Goal: Information Seeking & Learning: Learn about a topic

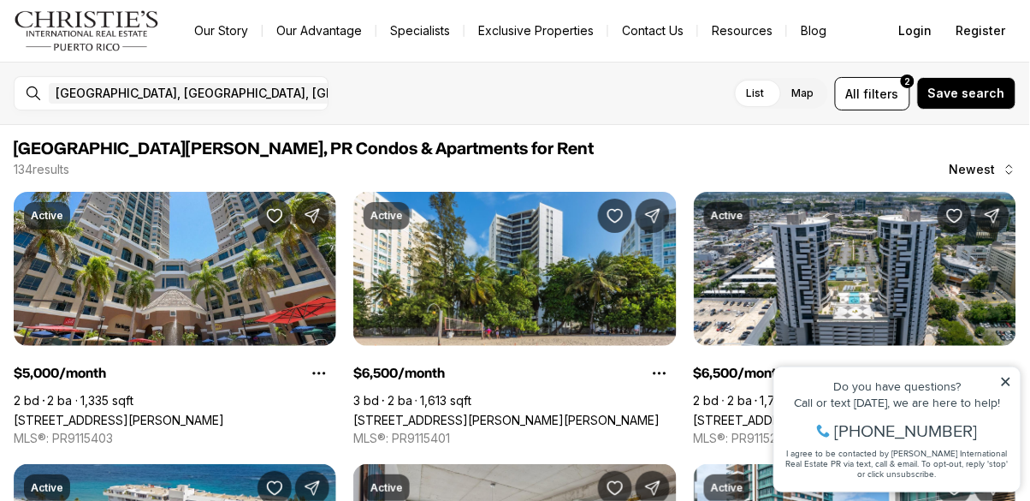
click at [1006, 381] on icon at bounding box center [1005, 381] width 9 height 9
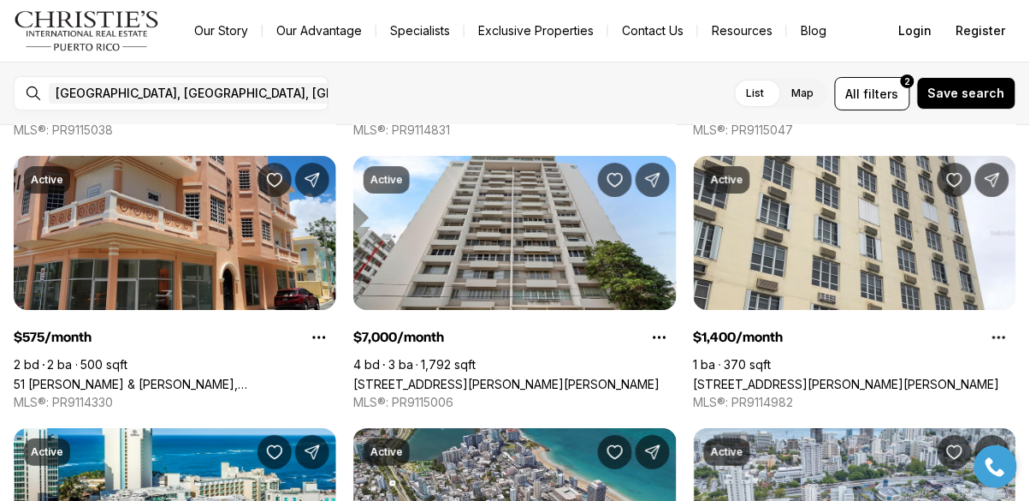
scroll to position [2732, 0]
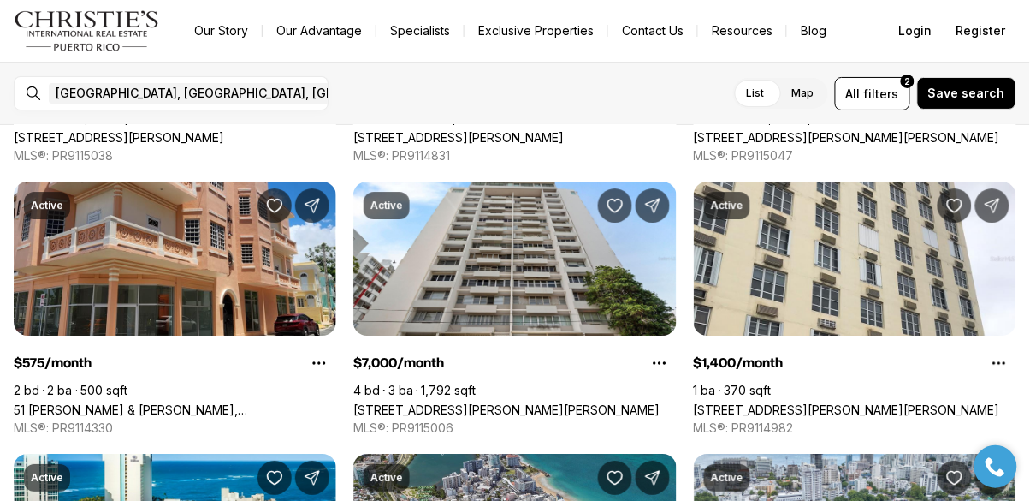
click at [217, 402] on link "51 [PERSON_NAME] & [PERSON_NAME], [GEOGRAPHIC_DATA][PERSON_NAME], 00921" at bounding box center [175, 409] width 323 height 15
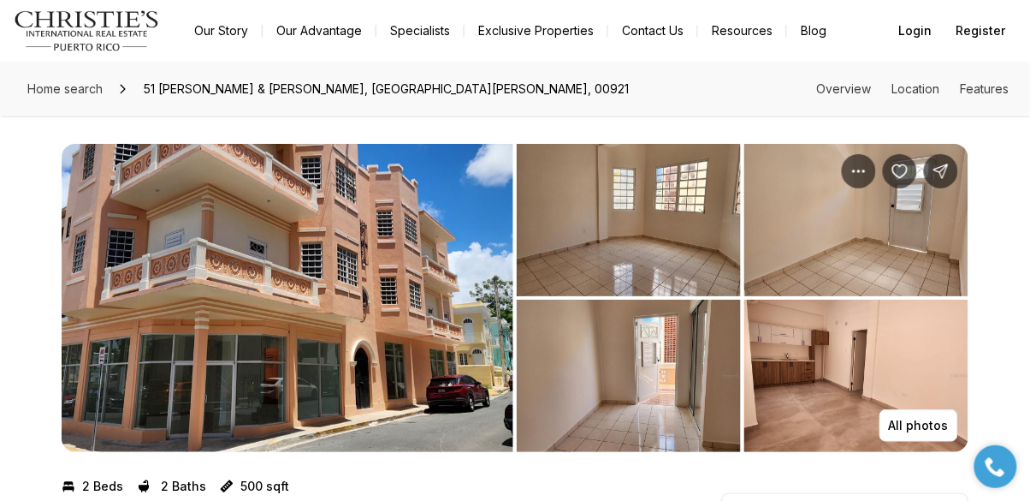
scroll to position [54, 0]
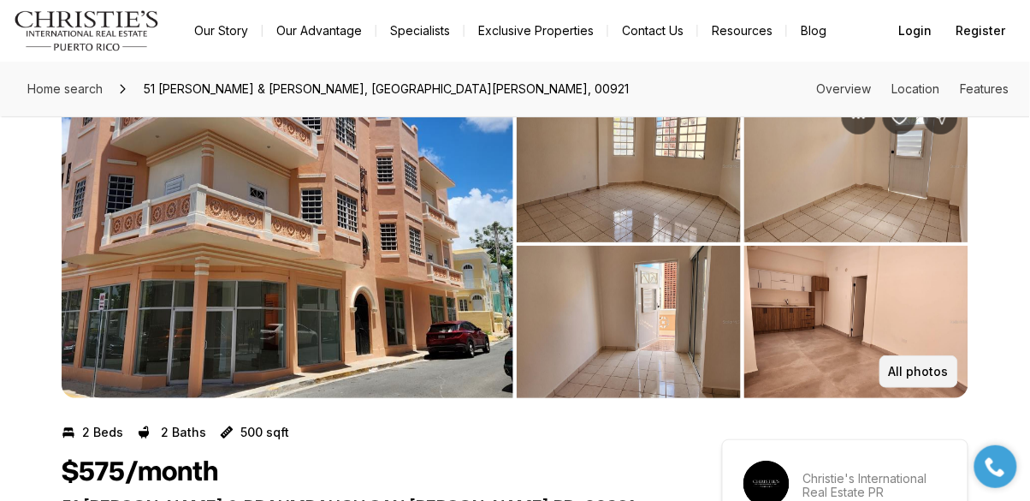
click at [924, 369] on p "All photos" at bounding box center [919, 372] width 60 height 14
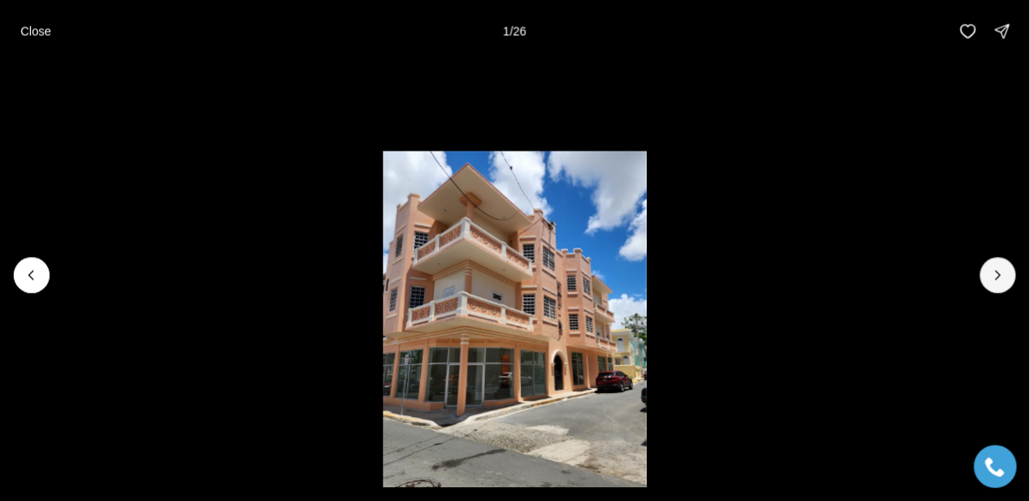
click at [1009, 276] on button "Next slide" at bounding box center [999, 275] width 36 height 36
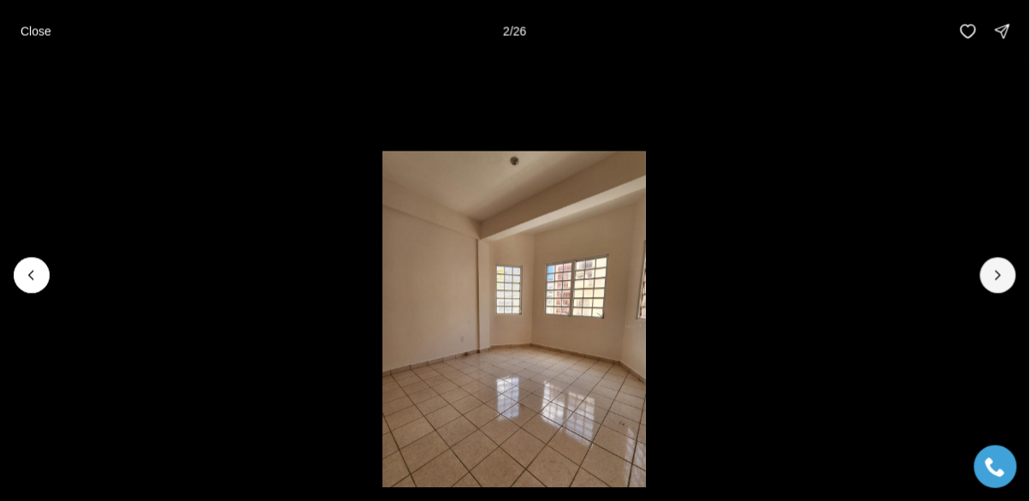
click at [986, 281] on button "Next slide" at bounding box center [999, 275] width 36 height 36
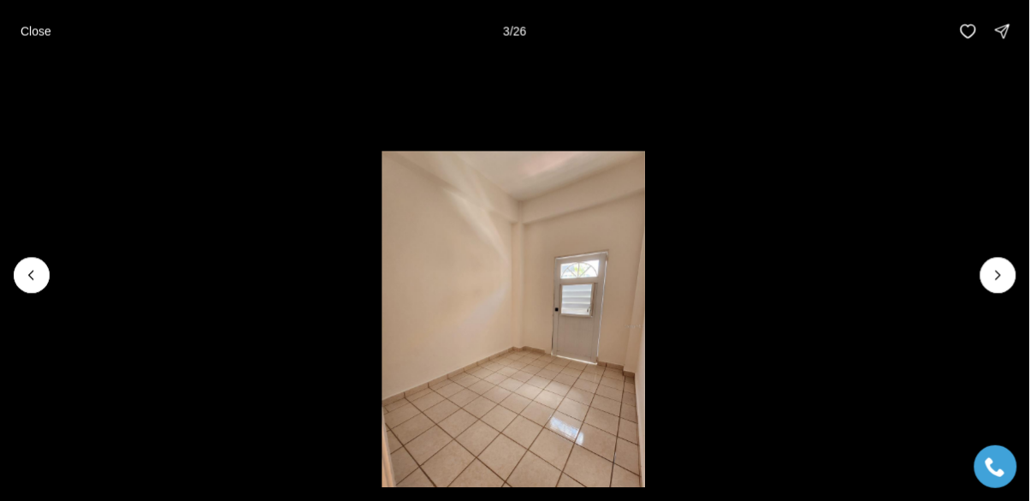
click at [979, 283] on li "3 of 26" at bounding box center [514, 274] width 1030 height 425
click at [987, 283] on button "Next slide" at bounding box center [999, 275] width 36 height 36
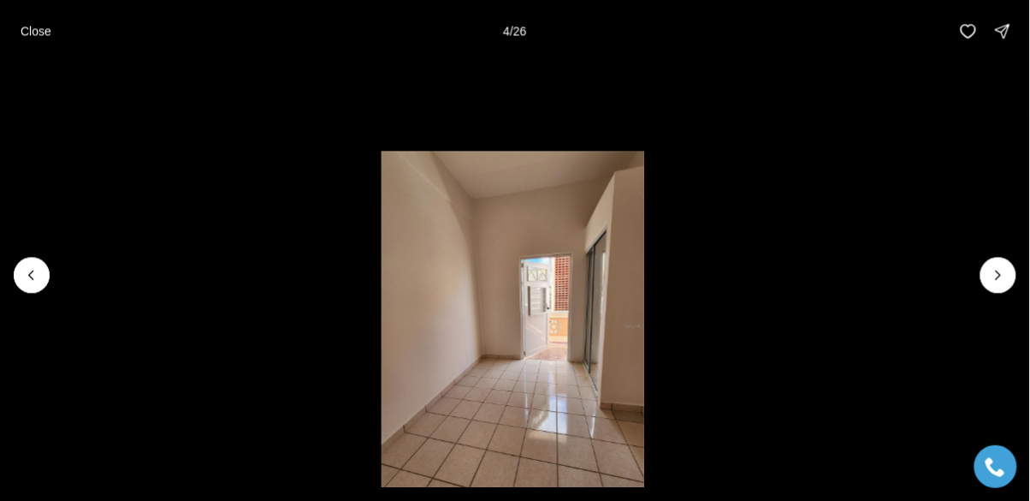
click at [999, 276] on icon "Next slide" at bounding box center [999, 274] width 4 height 9
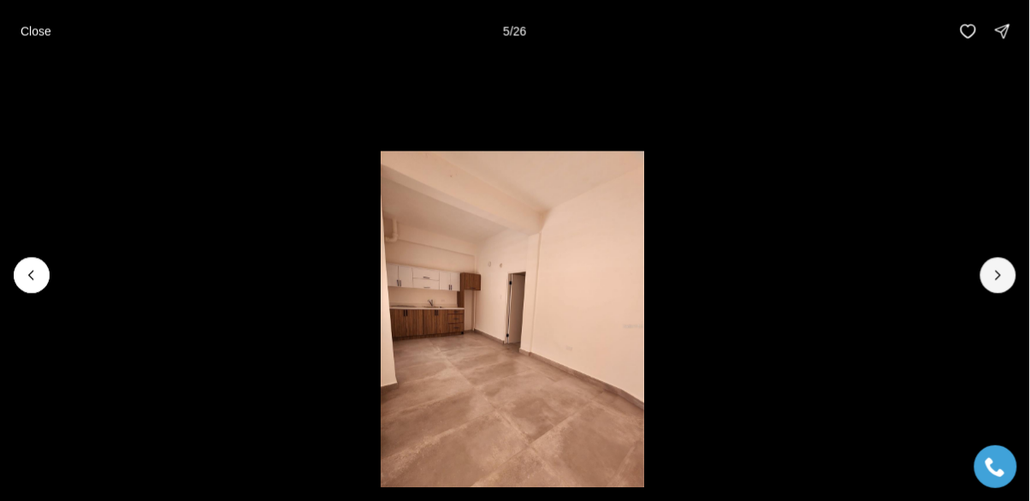
click at [1000, 284] on button "Next slide" at bounding box center [999, 275] width 36 height 36
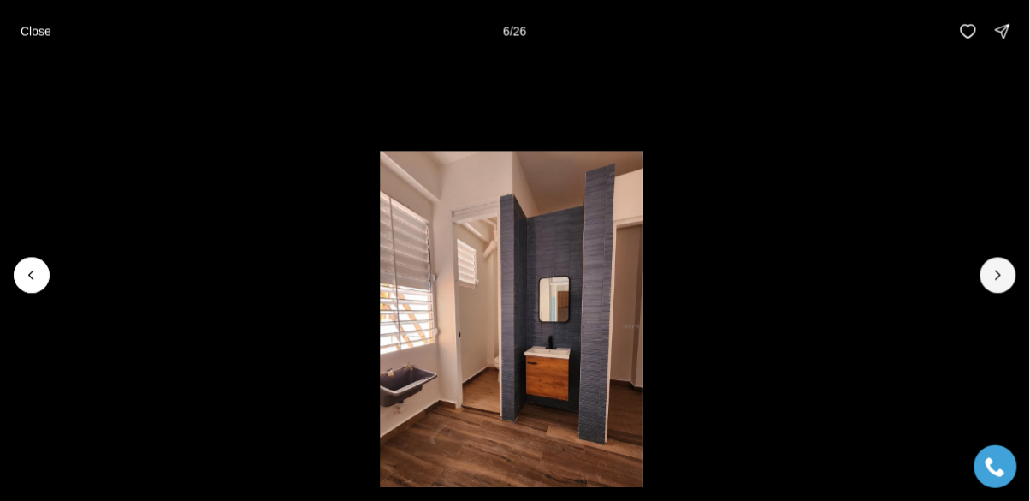
click at [998, 284] on button "Next slide" at bounding box center [999, 275] width 36 height 36
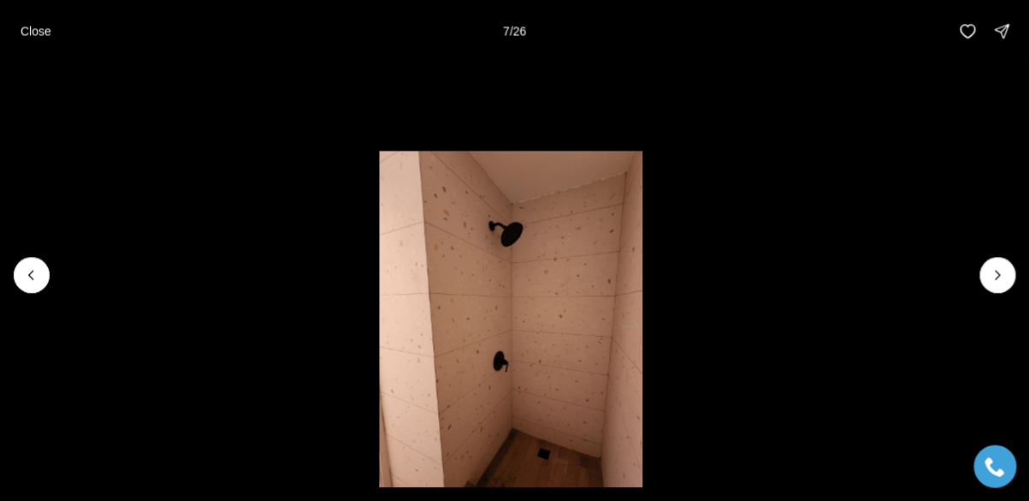
click at [999, 276] on icon "Next slide" at bounding box center [998, 274] width 17 height 17
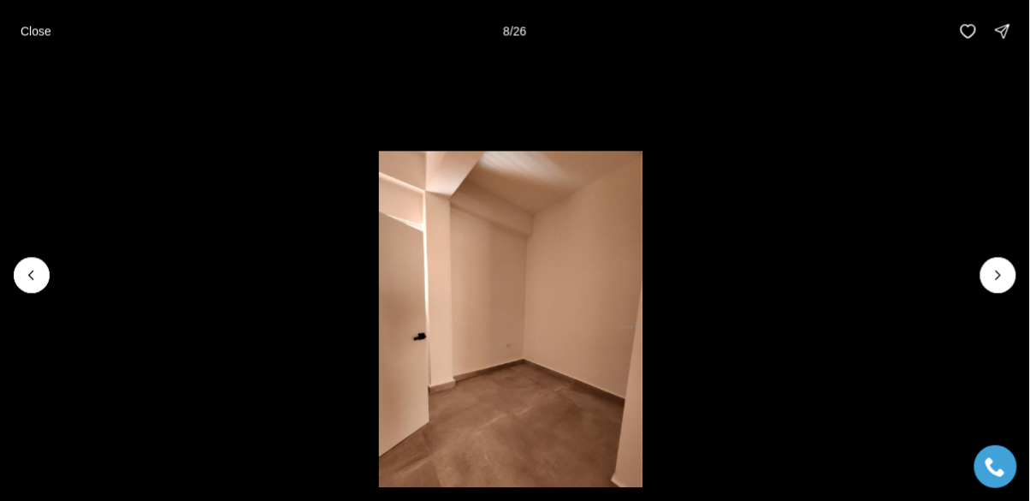
click at [999, 275] on icon "Next slide" at bounding box center [998, 274] width 17 height 17
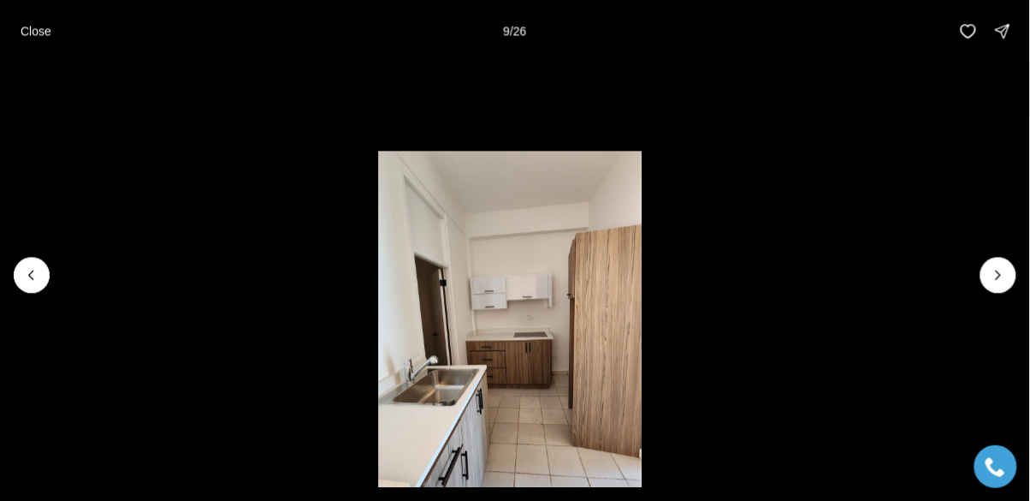
click at [998, 278] on icon "Next slide" at bounding box center [999, 274] width 4 height 9
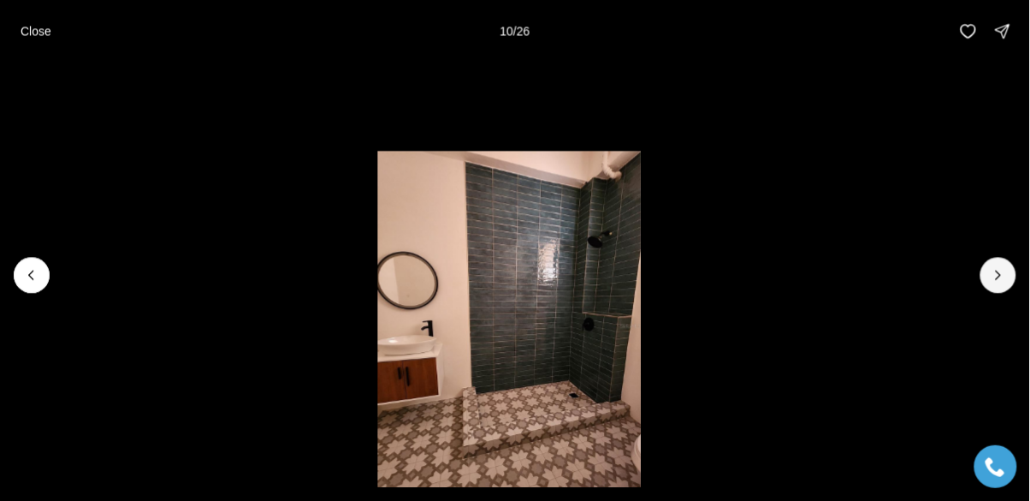
click at [994, 284] on button "Next slide" at bounding box center [999, 275] width 36 height 36
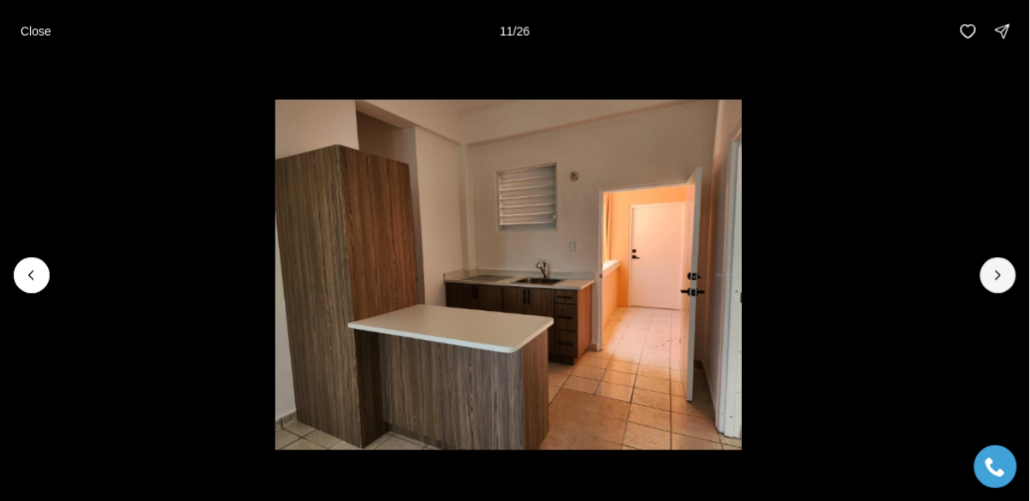
click at [987, 288] on button "Next slide" at bounding box center [999, 275] width 36 height 36
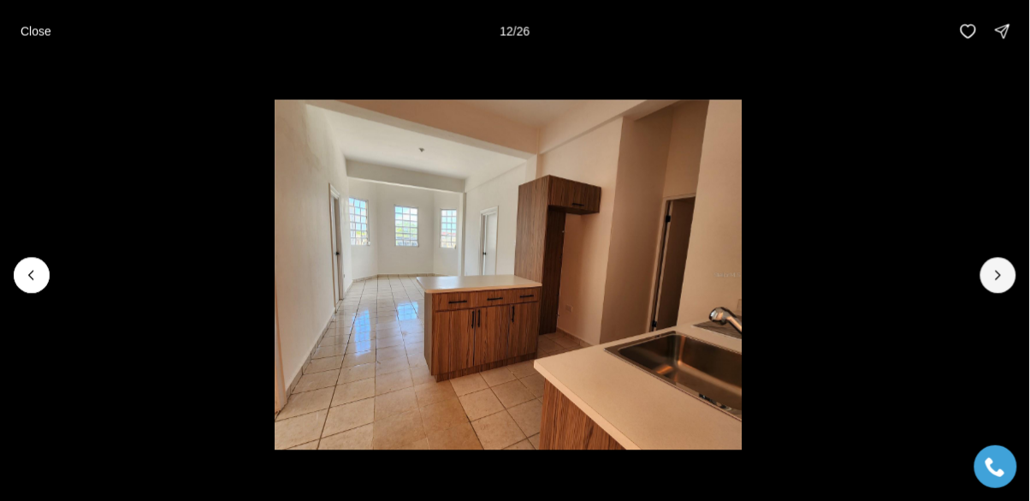
click at [992, 286] on button "Next slide" at bounding box center [999, 275] width 36 height 36
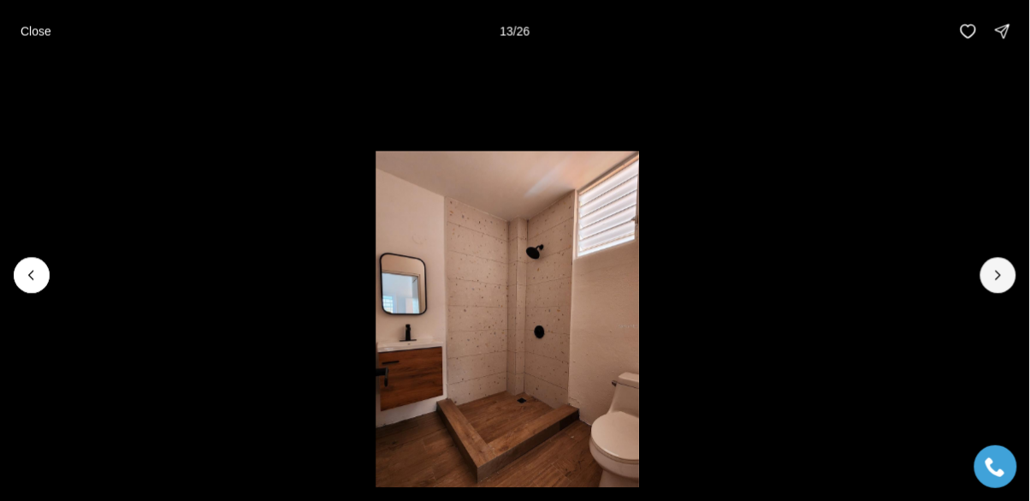
click at [990, 286] on button "Next slide" at bounding box center [999, 275] width 36 height 36
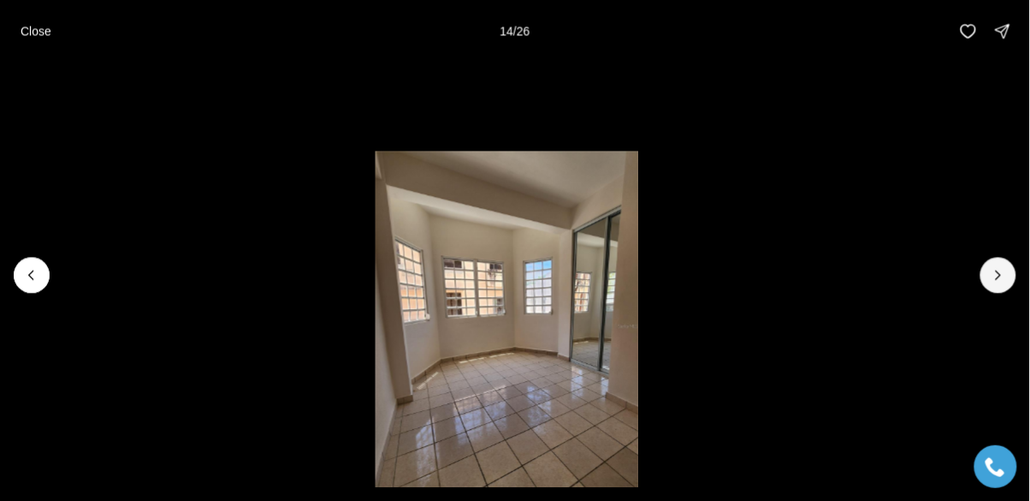
click at [991, 286] on button "Next slide" at bounding box center [999, 275] width 36 height 36
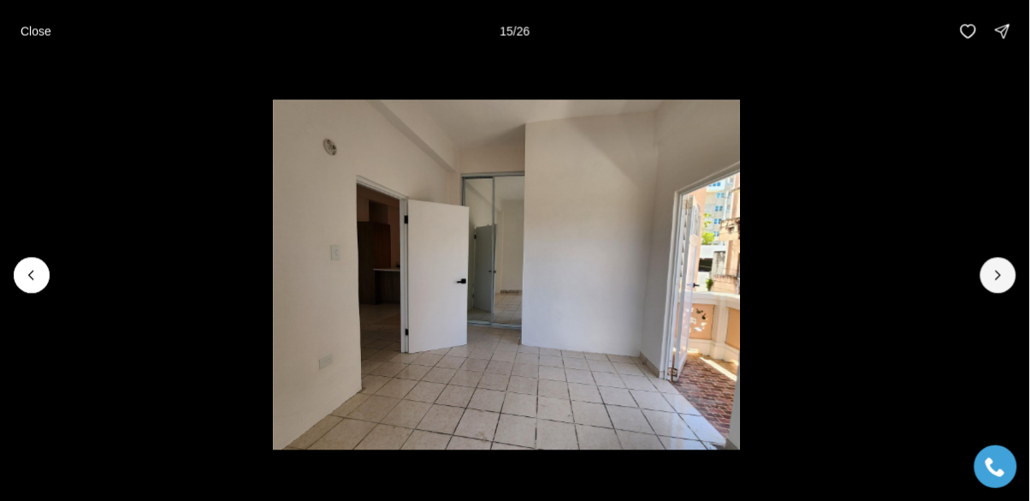
click at [988, 283] on button "Next slide" at bounding box center [999, 275] width 36 height 36
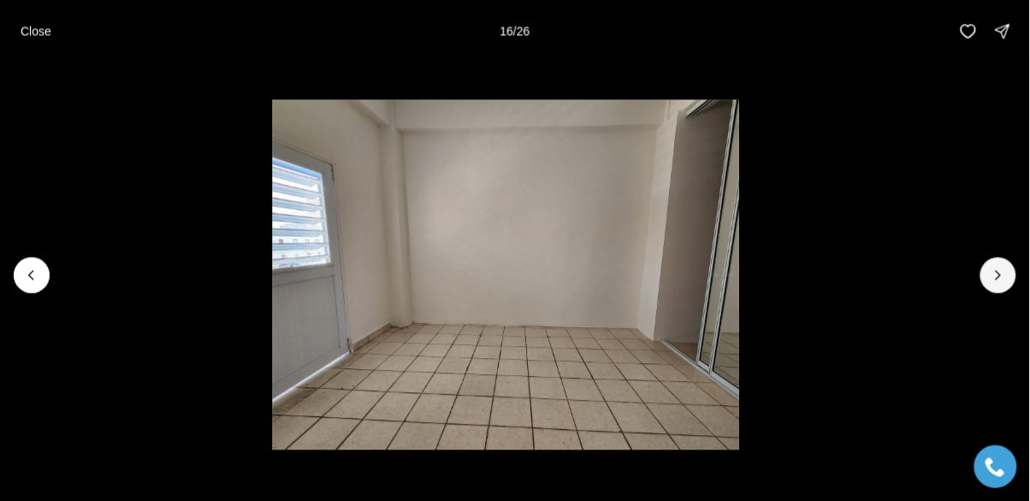
click at [986, 284] on button "Next slide" at bounding box center [999, 275] width 36 height 36
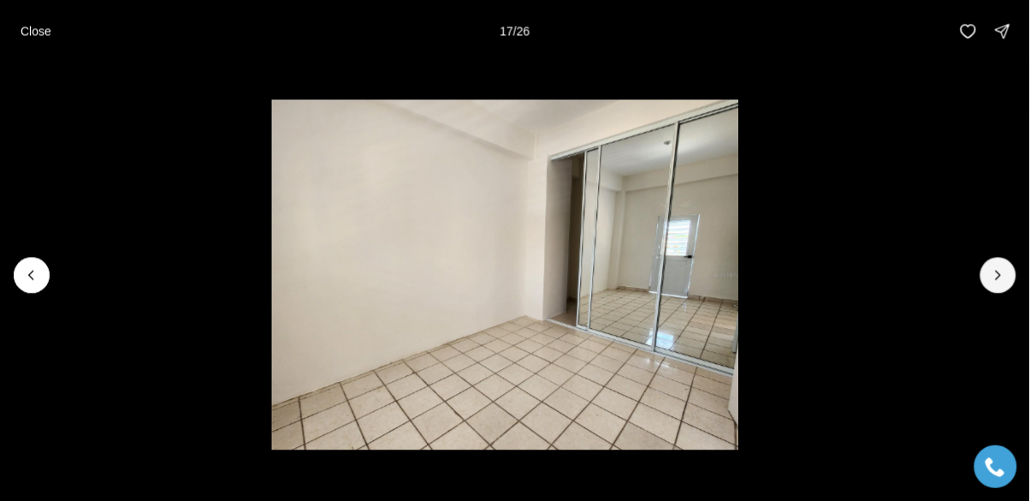
click at [988, 285] on button "Next slide" at bounding box center [999, 275] width 36 height 36
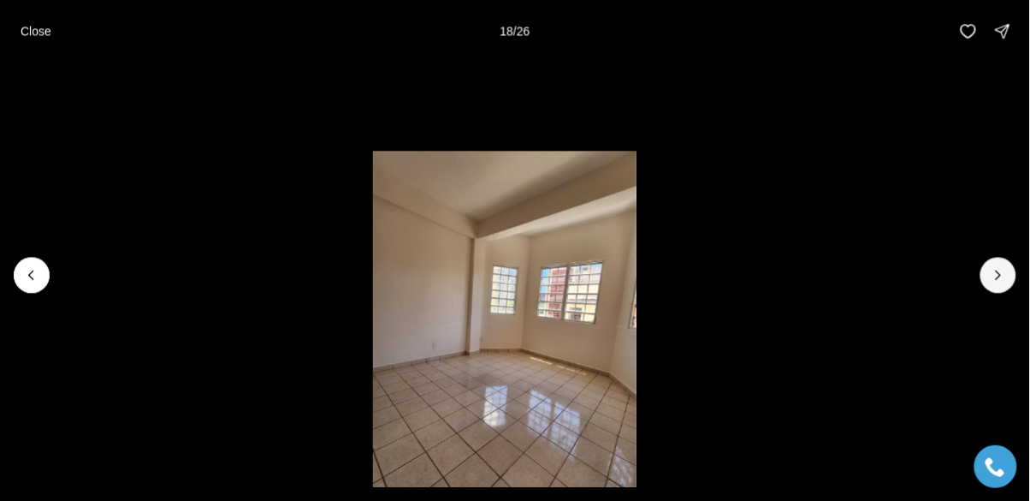
click at [989, 284] on button "Next slide" at bounding box center [999, 275] width 36 height 36
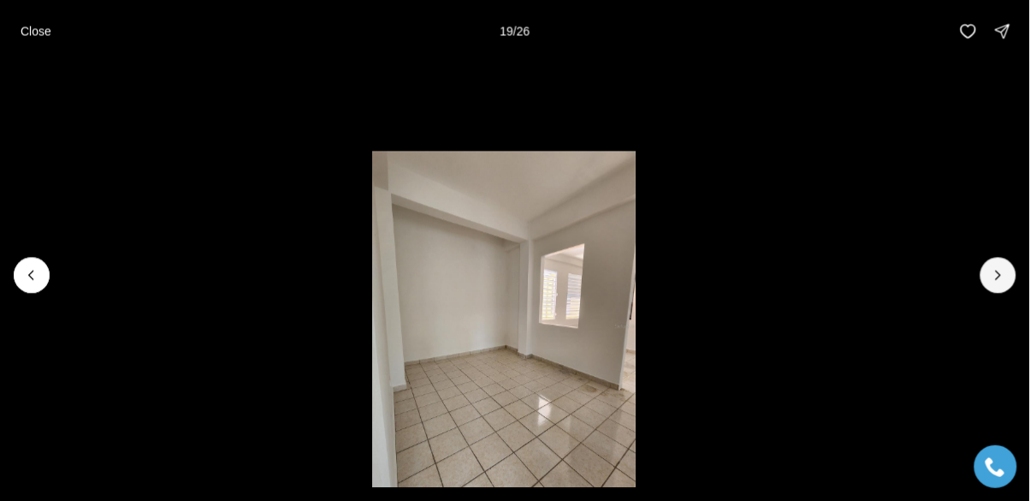
click at [988, 284] on button "Next slide" at bounding box center [999, 275] width 36 height 36
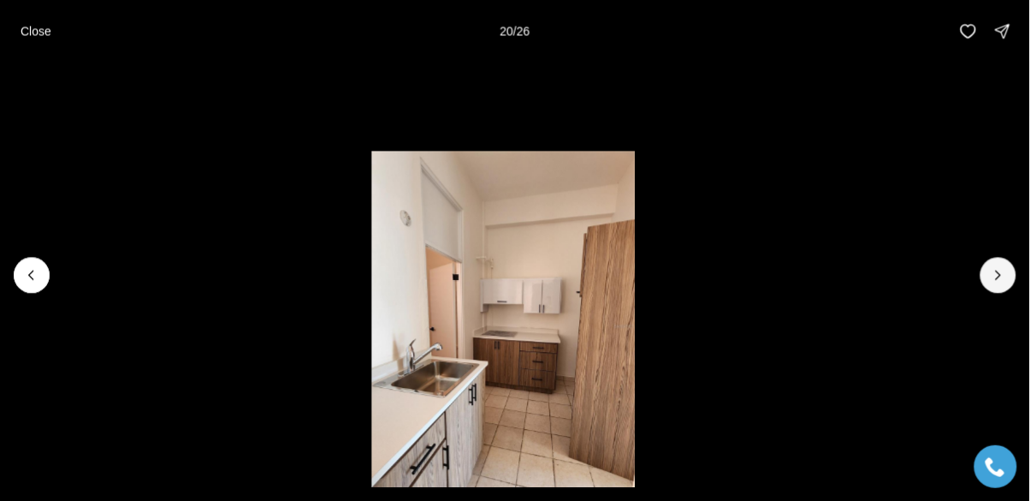
click at [988, 284] on button "Next slide" at bounding box center [999, 275] width 36 height 36
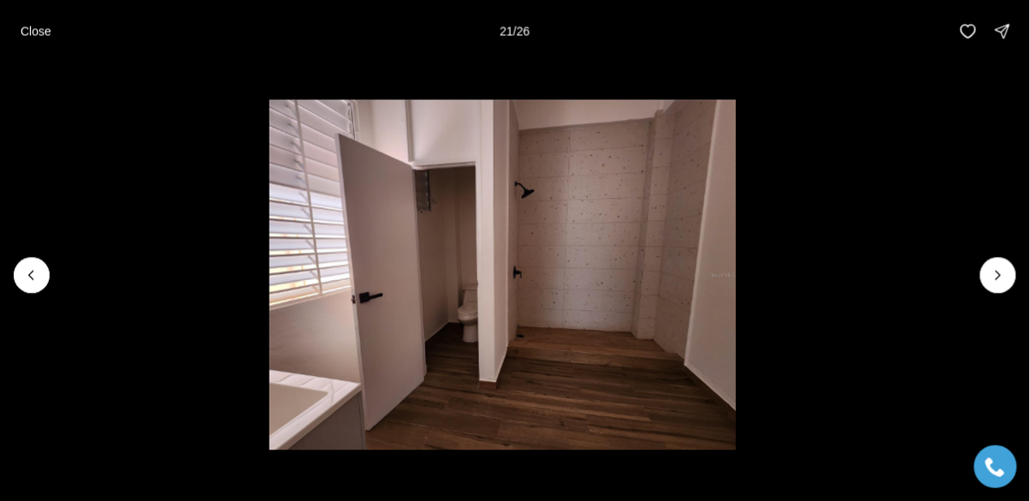
click at [992, 282] on icon "Next slide" at bounding box center [998, 274] width 17 height 17
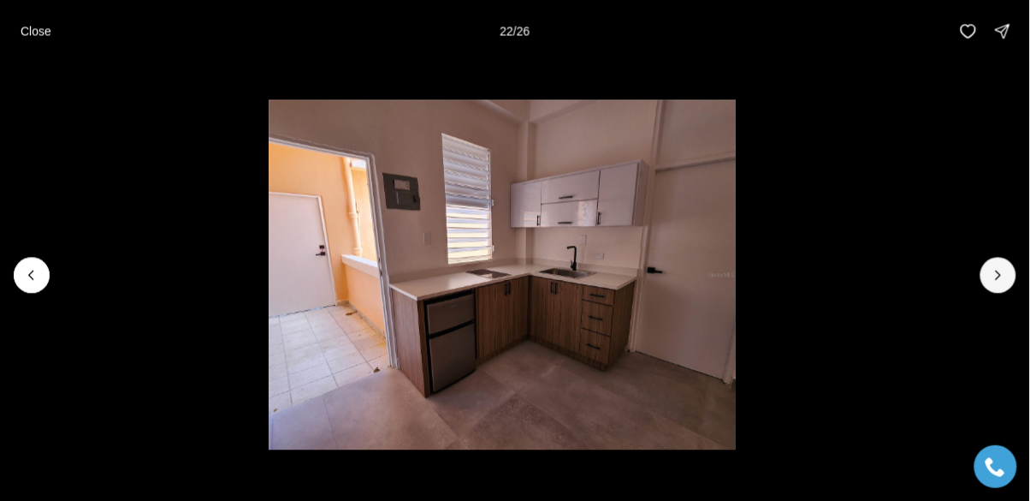
click at [988, 282] on button "Next slide" at bounding box center [999, 275] width 36 height 36
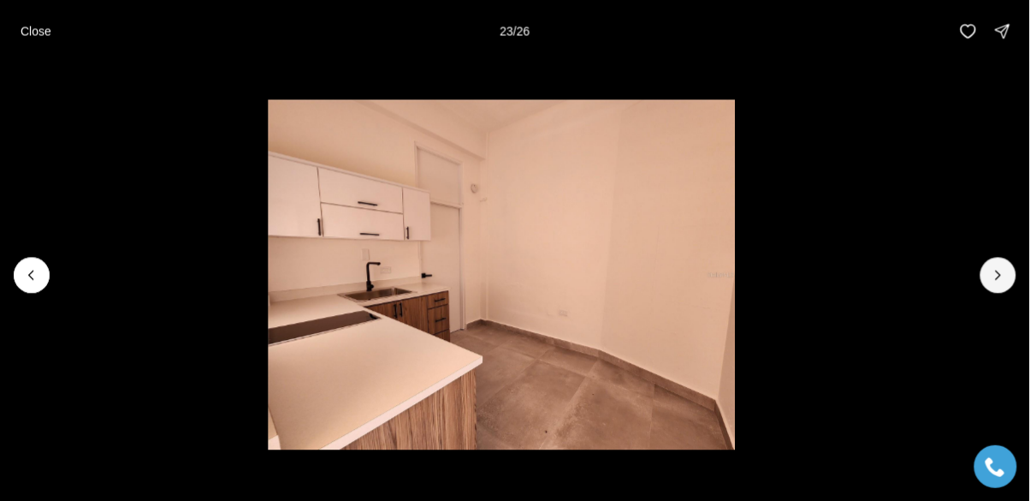
click at [988, 283] on button "Next slide" at bounding box center [999, 275] width 36 height 36
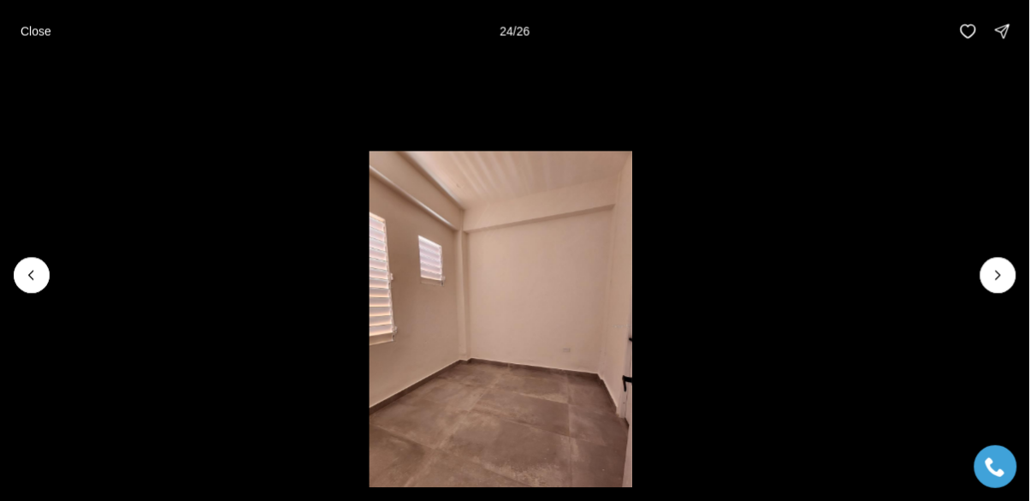
click at [983, 284] on li "24 of 26" at bounding box center [501, 274] width 1030 height 425
click at [986, 283] on button "Next slide" at bounding box center [999, 275] width 36 height 36
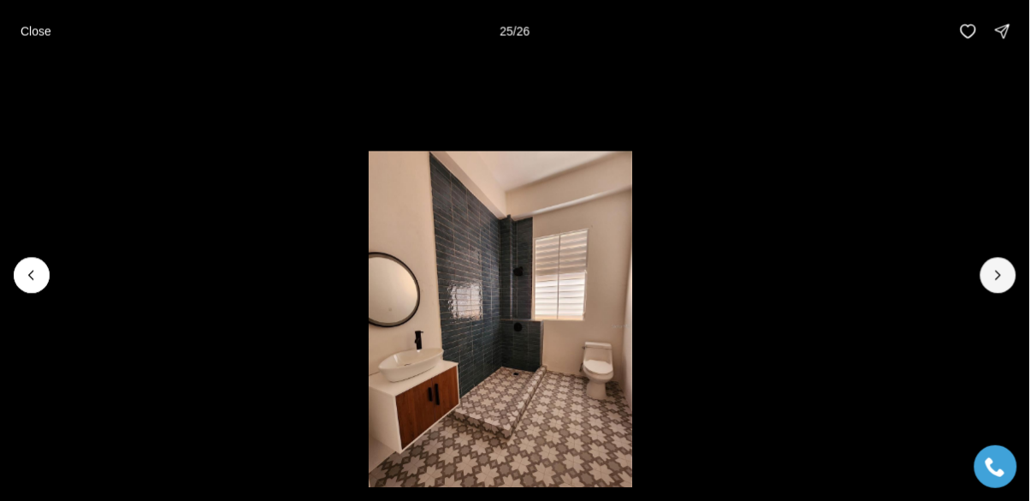
click at [989, 283] on button "Next slide" at bounding box center [999, 275] width 36 height 36
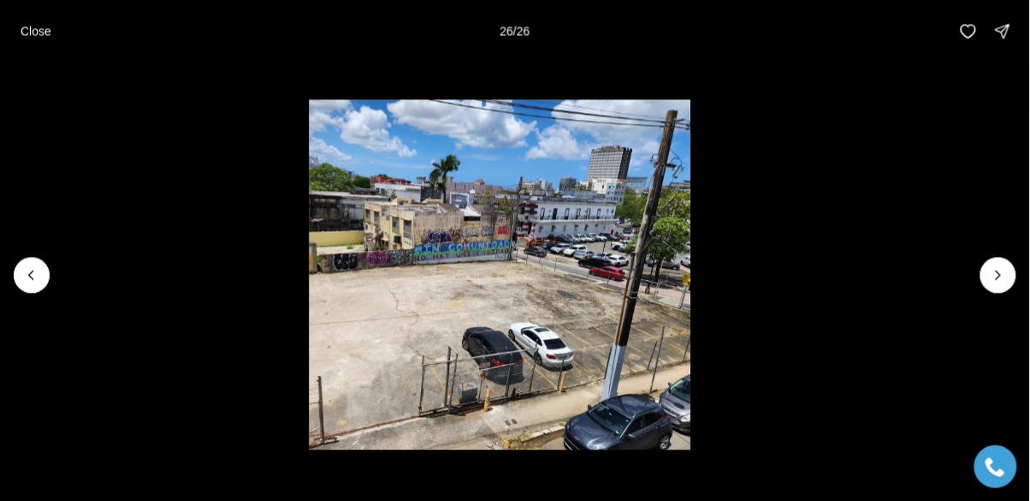
click at [977, 287] on li "26 of 26" at bounding box center [500, 274] width 1030 height 425
click at [984, 286] on li "26 of 26" at bounding box center [500, 274] width 1030 height 425
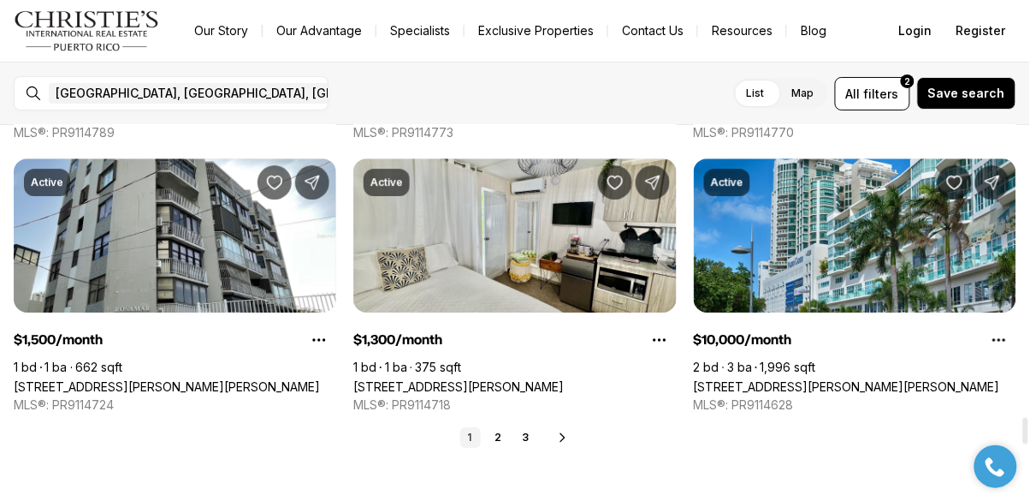
scroll to position [4194, 0]
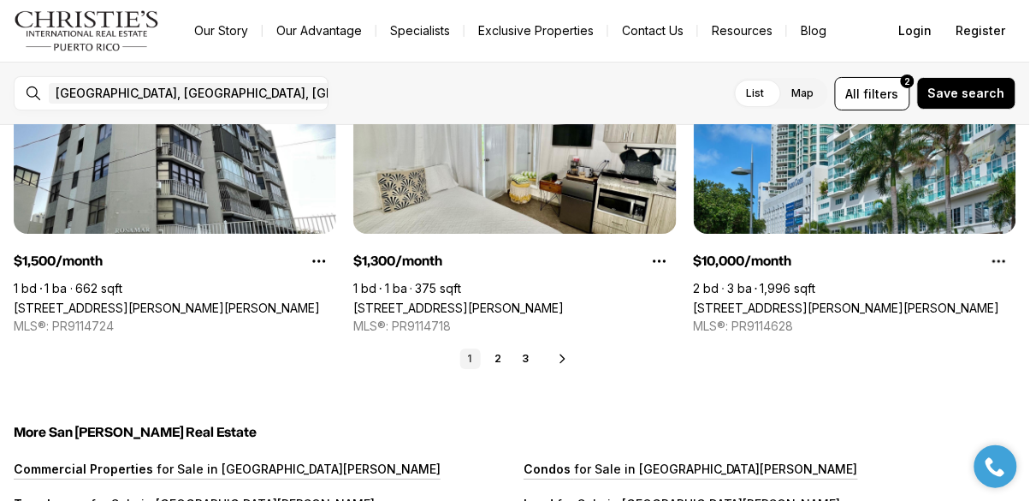
click at [506, 353] on link "2" at bounding box center [498, 358] width 21 height 21
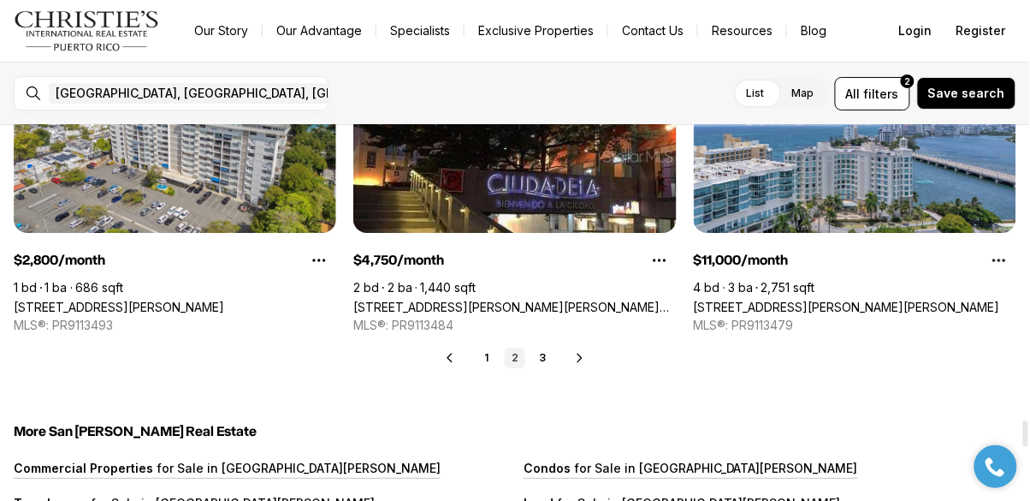
scroll to position [4217, 0]
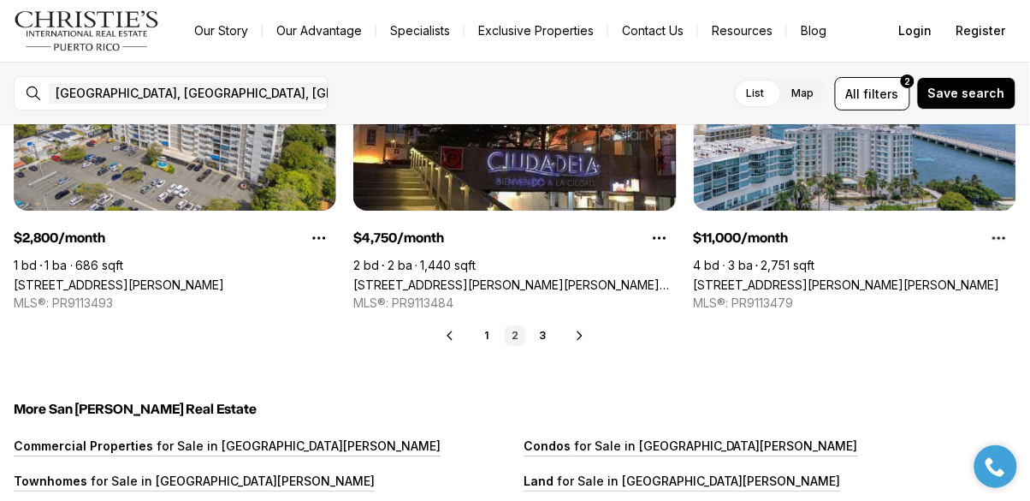
click at [543, 329] on link "3" at bounding box center [542, 335] width 21 height 21
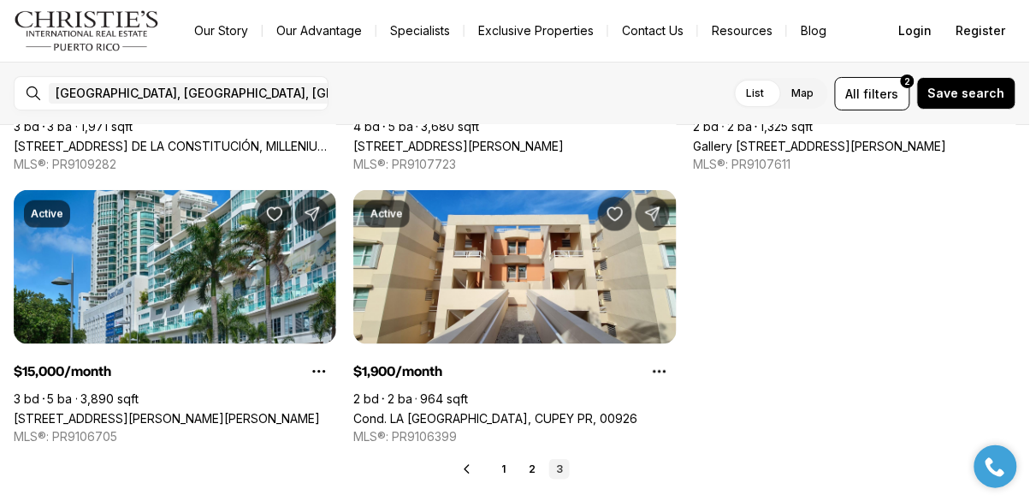
scroll to position [3268, 0]
